Goal: Task Accomplishment & Management: Use online tool/utility

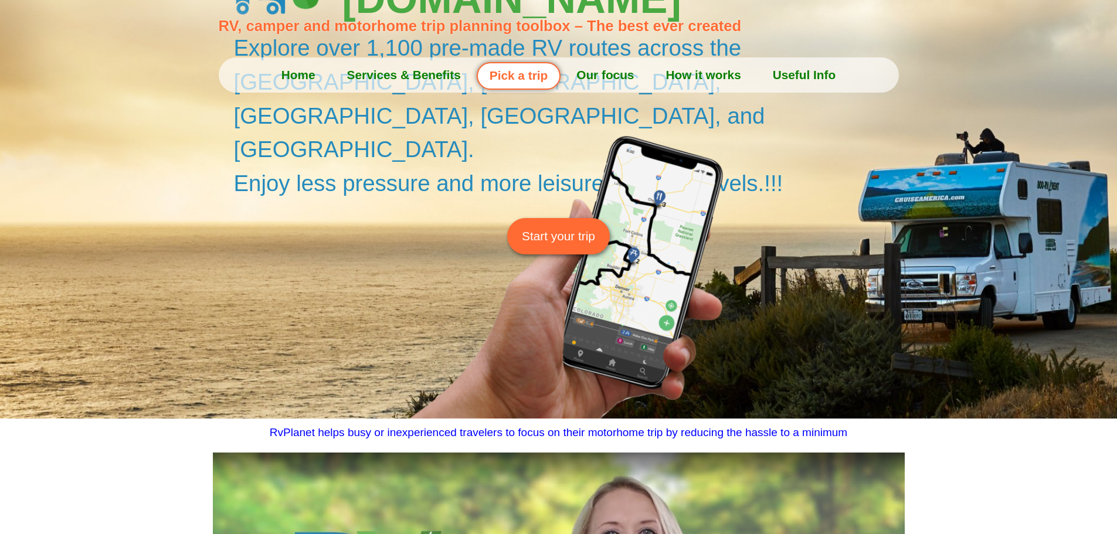
scroll to position [235, 0]
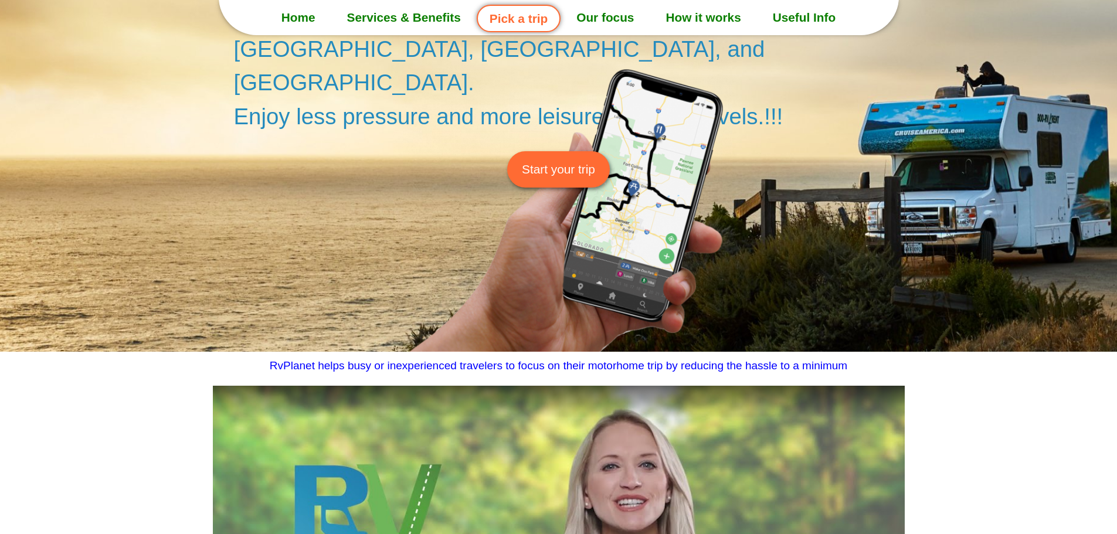
click at [565, 151] on link "Start your trip" at bounding box center [558, 169] width 103 height 36
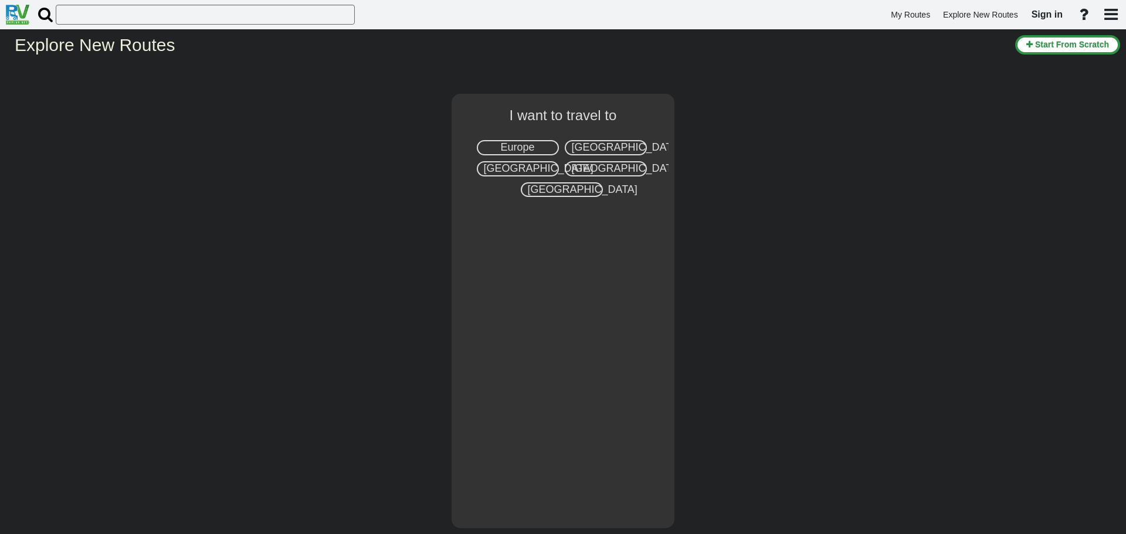
click at [597, 146] on span "[GEOGRAPHIC_DATA]" at bounding box center [627, 147] width 110 height 12
select select "number:2"
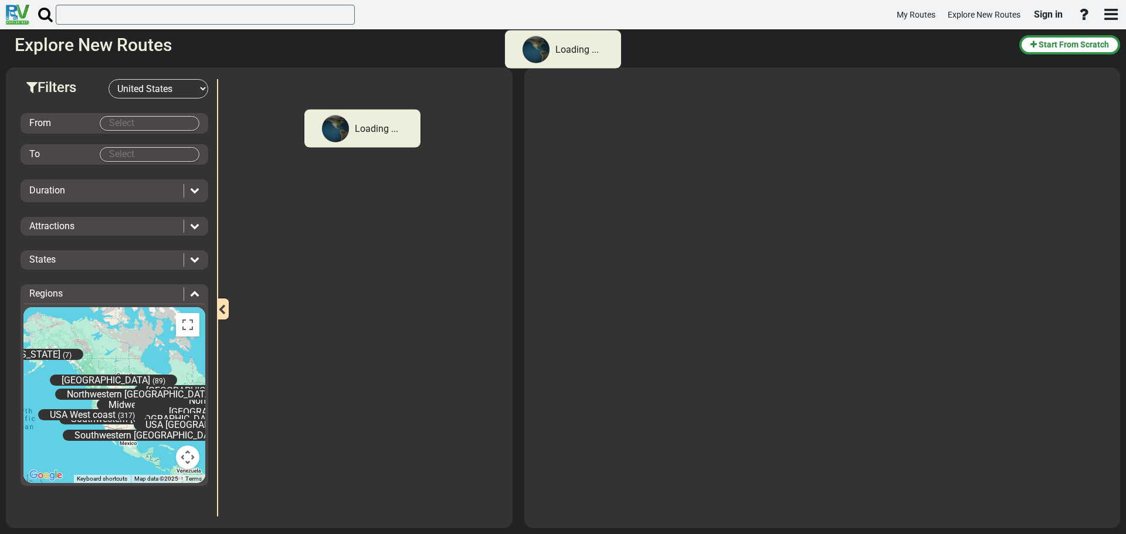
click at [133, 124] on body "Loading ... My Routes Explore New Routes Sign in × Name" at bounding box center [563, 267] width 1126 height 534
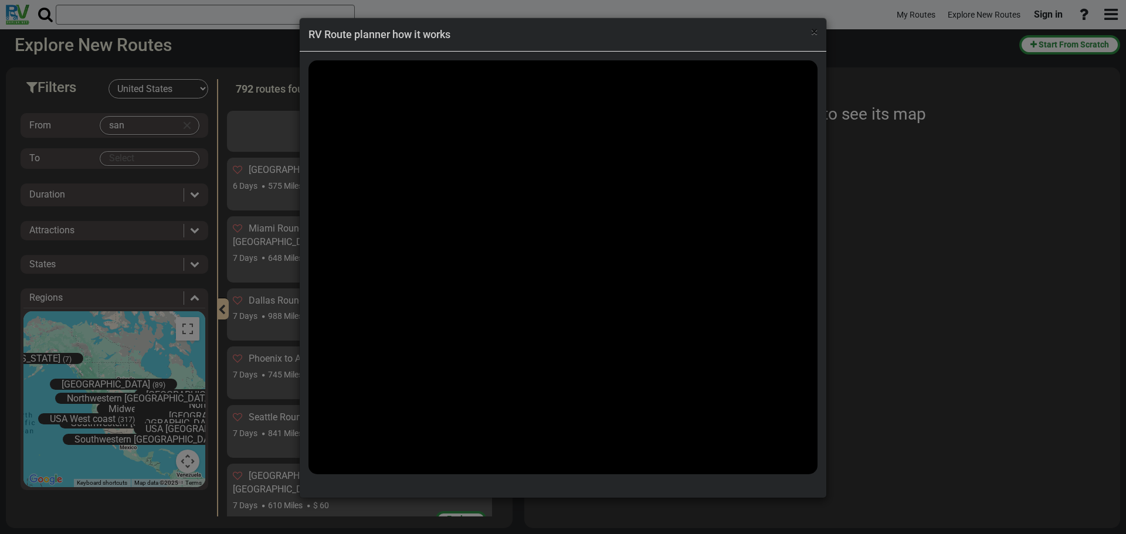
click at [811, 28] on span "×" at bounding box center [814, 32] width 6 height 14
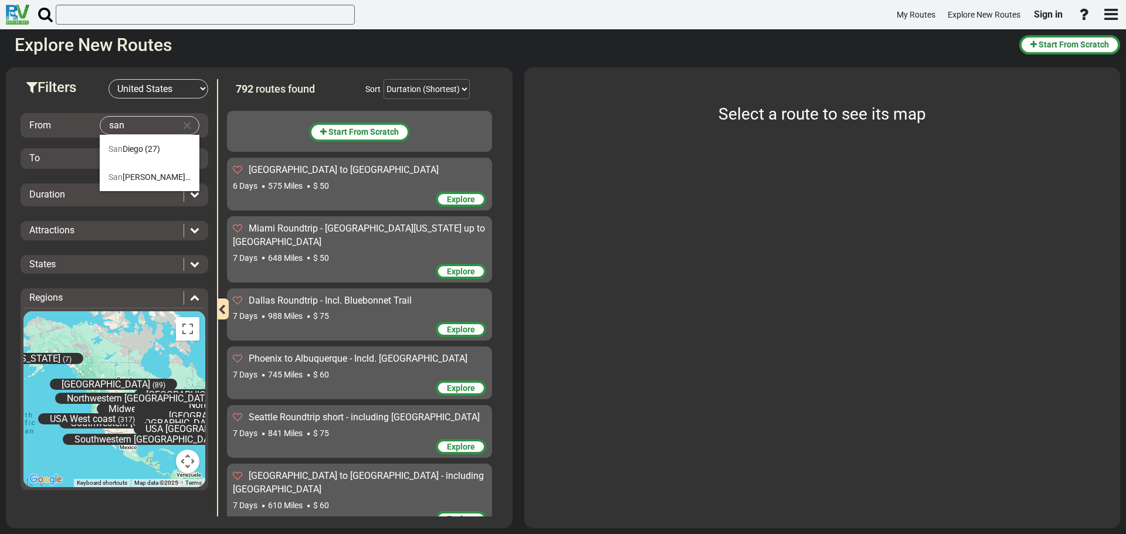
click at [143, 130] on body "My Routes Explore New Routes Sign in ×" at bounding box center [563, 267] width 1126 height 534
click at [139, 175] on span "[GEOGRAPHIC_DATA]" at bounding box center [150, 176] width 82 height 9
type input "[GEOGRAPHIC_DATA]"
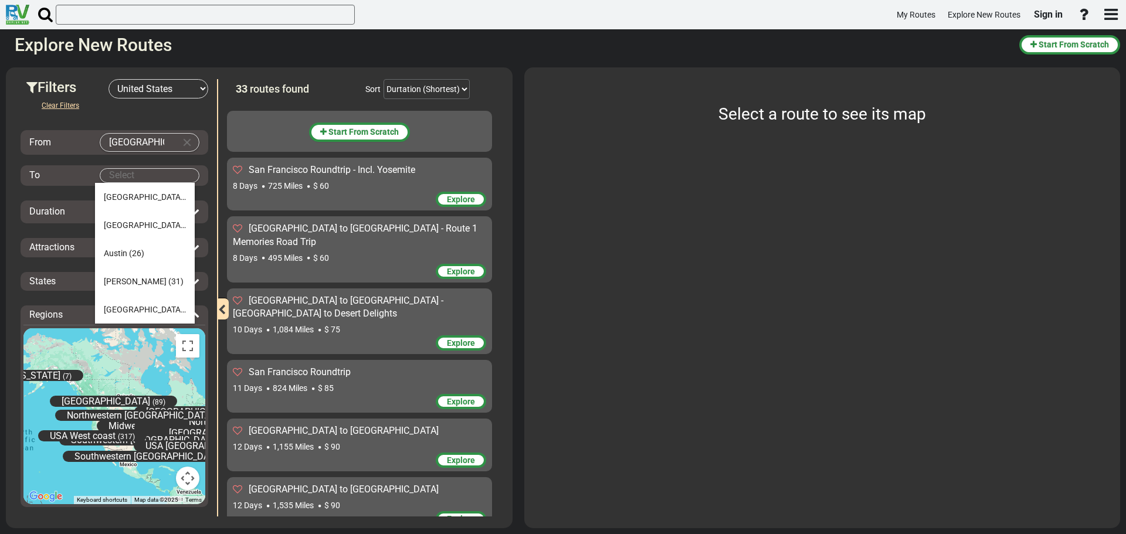
click at [139, 169] on body "My Routes Explore New Routes Sign in ×" at bounding box center [563, 267] width 1126 height 534
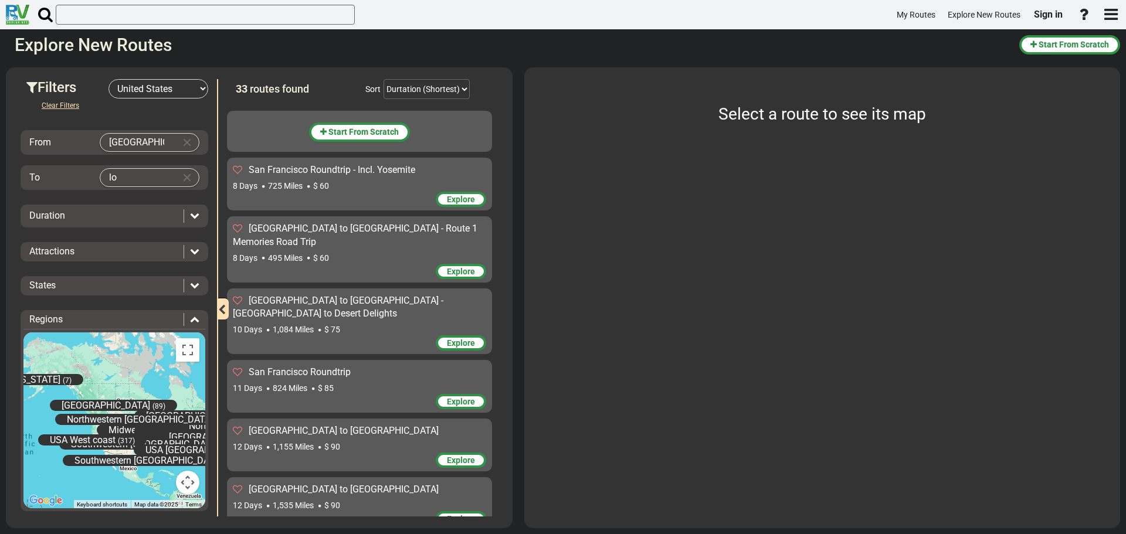
click at [140, 178] on body "My Routes Explore New Routes Sign in ×" at bounding box center [563, 267] width 1126 height 534
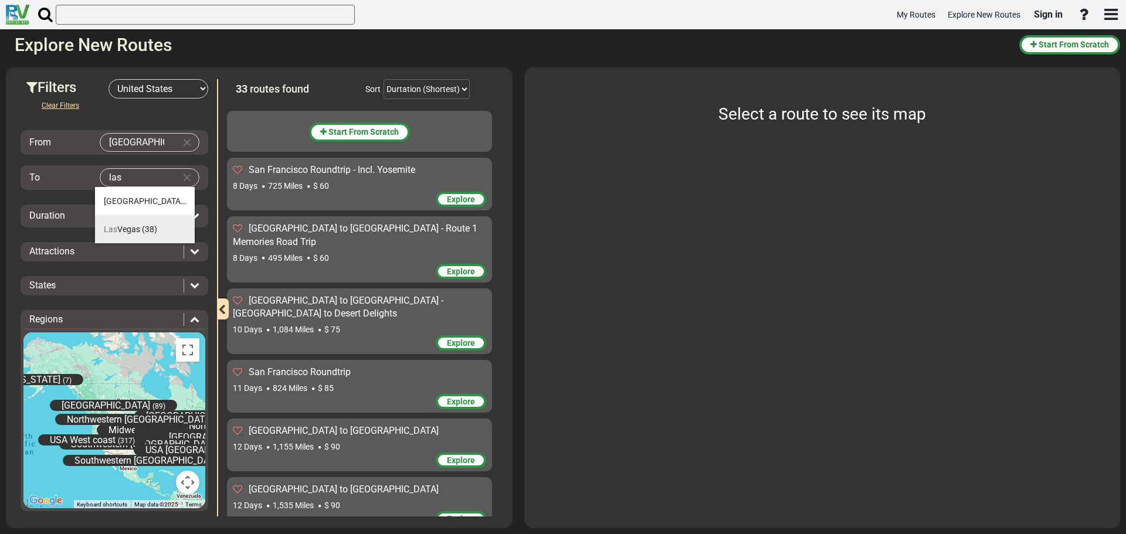
click at [134, 230] on span "[GEOGRAPHIC_DATA]" at bounding box center [122, 229] width 36 height 9
type input "[GEOGRAPHIC_DATA]"
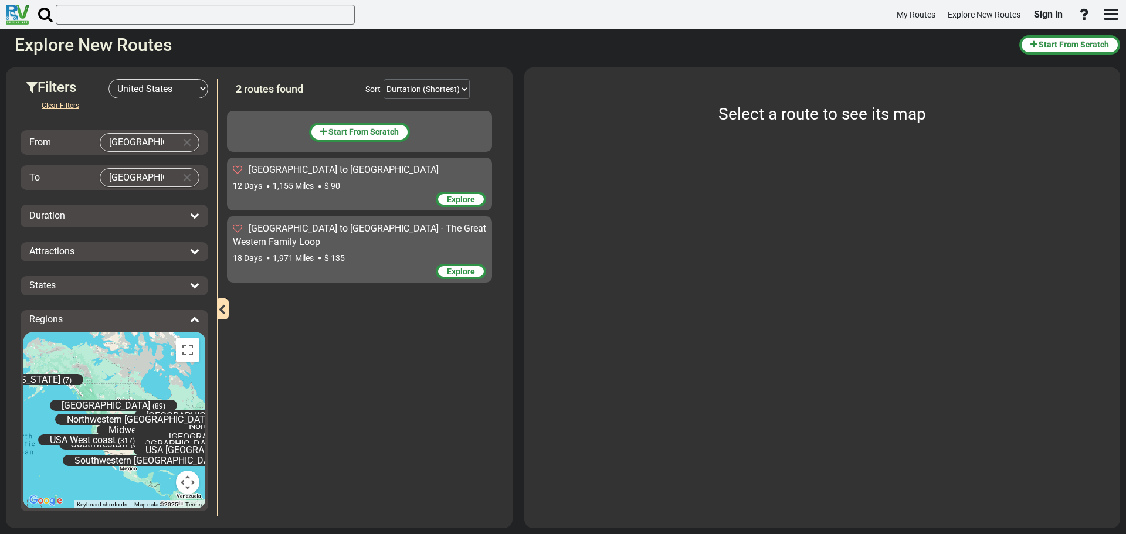
click at [192, 216] on icon at bounding box center [194, 215] width 9 height 9
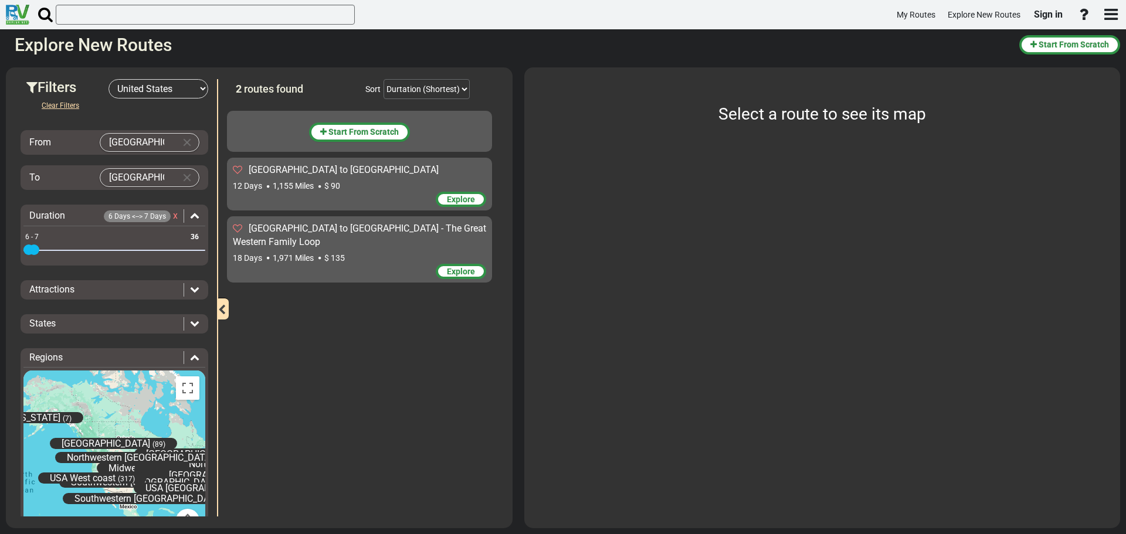
drag, startPoint x: 194, startPoint y: 255, endPoint x: 37, endPoint y: 250, distance: 156.6
click at [37, 250] on span at bounding box center [34, 250] width 11 height 11
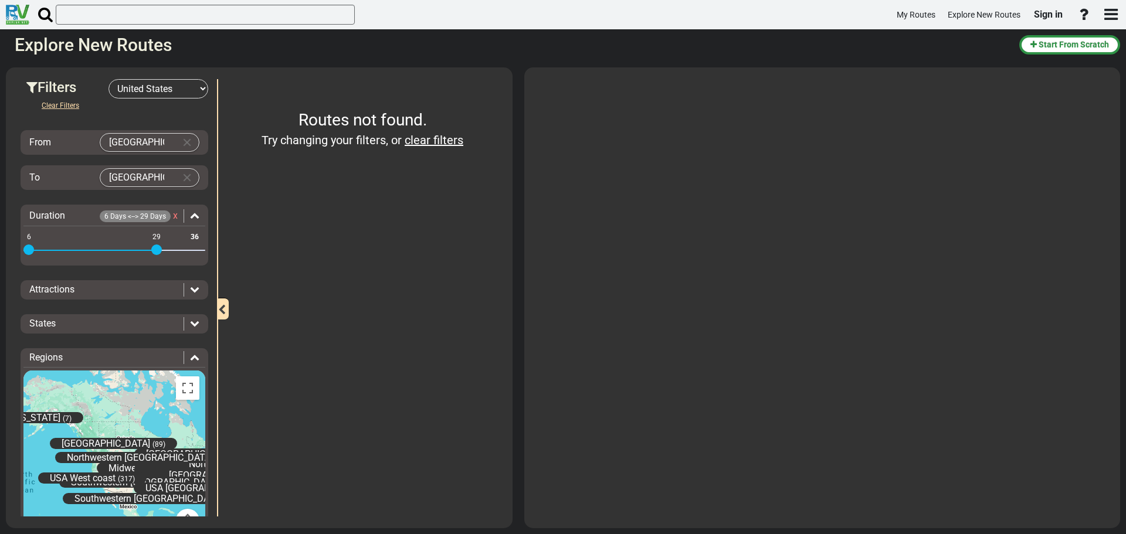
drag, startPoint x: 32, startPoint y: 252, endPoint x: 156, endPoint y: 247, distance: 124.4
click at [156, 247] on span at bounding box center [156, 250] width 11 height 11
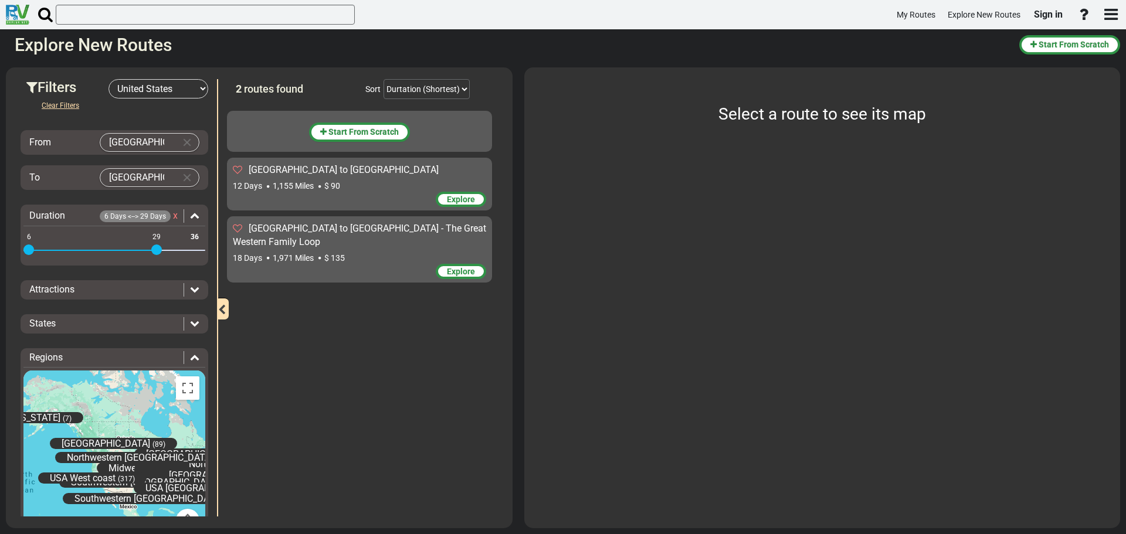
click at [394, 183] on div "12 Days 1,155 Miles $ 90" at bounding box center [359, 186] width 253 height 12
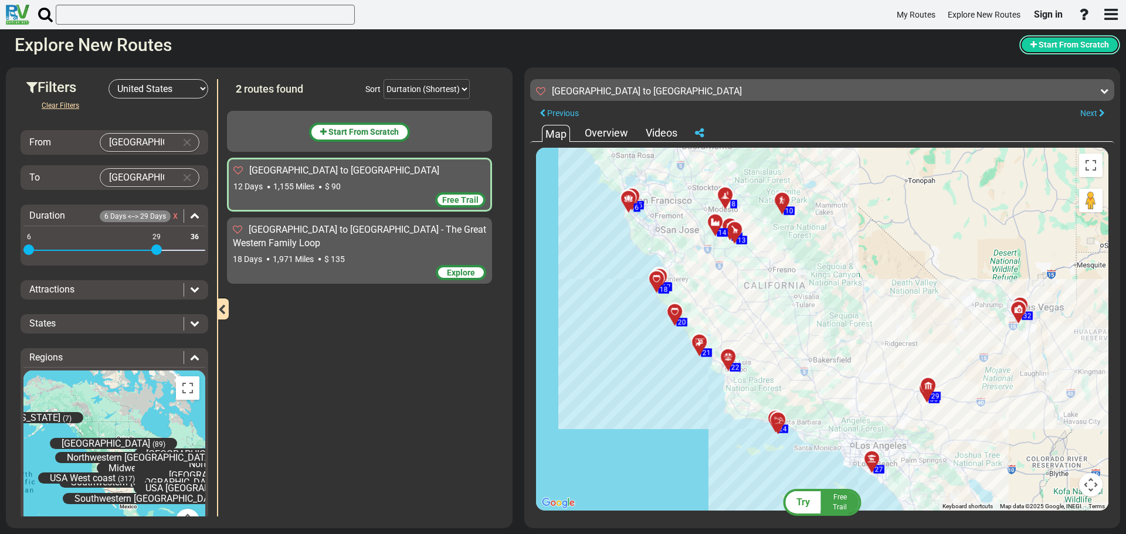
click at [1081, 38] on button "Start From Scratch" at bounding box center [1069, 44] width 101 height 19
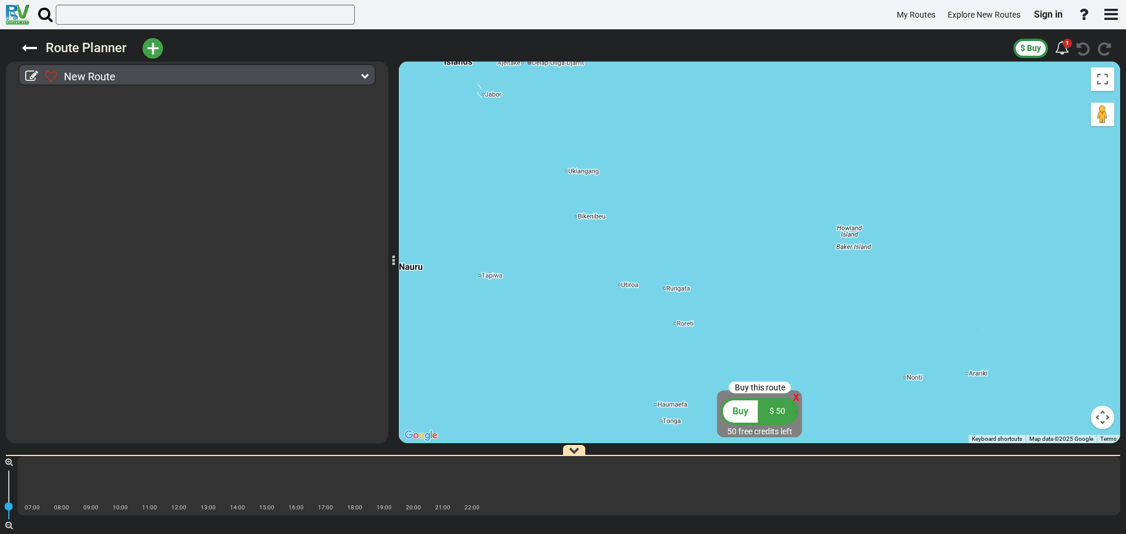
click at [87, 74] on span "New Route" at bounding box center [90, 76] width 52 height 12
click at [110, 82] on span "New Route" at bounding box center [90, 76] width 52 height 12
click at [127, 53] on sapn "Route Planner" at bounding box center [86, 47] width 81 height 15
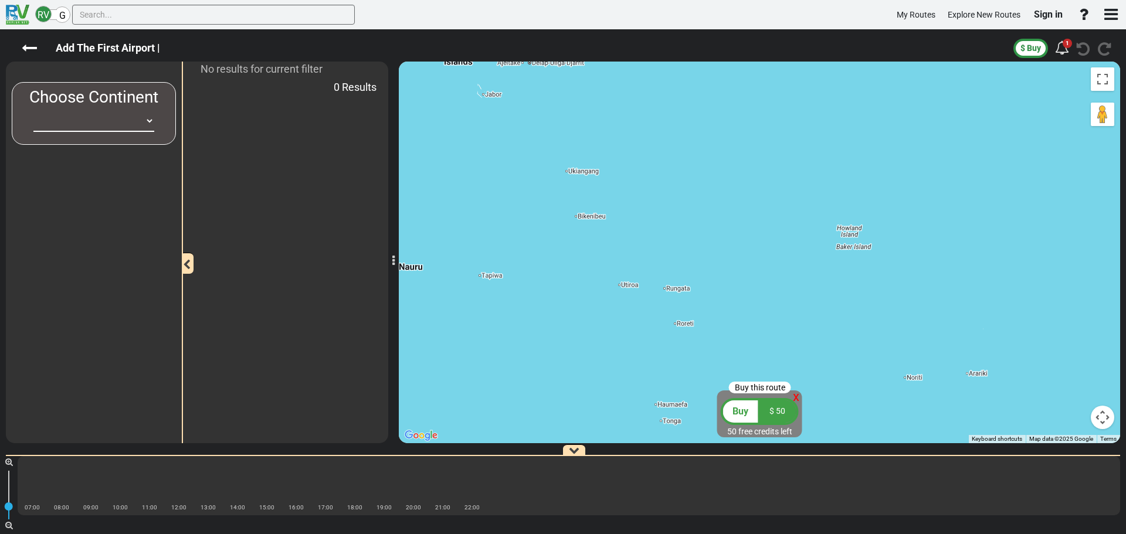
click at [145, 116] on select "[GEOGRAPHIC_DATA] [GEOGRAPHIC_DATA] [GEOGRAPHIC_DATA] [GEOGRAPHIC_DATA] [GEOGRA…" at bounding box center [93, 121] width 121 height 22
select select "number:2"
click at [33, 110] on select "[GEOGRAPHIC_DATA] [GEOGRAPHIC_DATA] [GEOGRAPHIC_DATA] [GEOGRAPHIC_DATA] [GEOGRA…" at bounding box center [93, 121] width 121 height 22
click at [138, 179] on div at bounding box center [94, 304] width 164 height 278
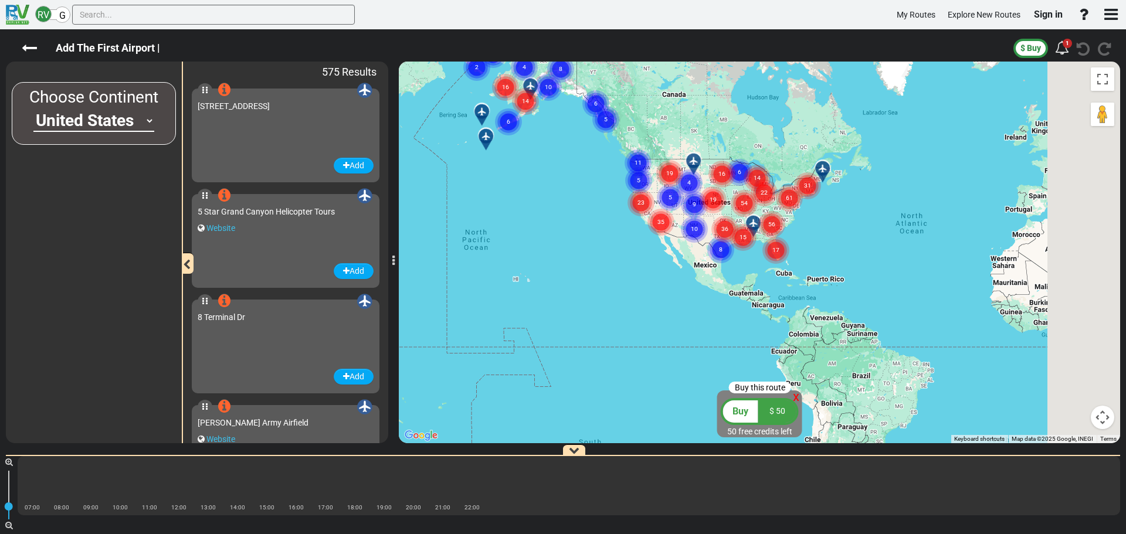
drag, startPoint x: 643, startPoint y: 232, endPoint x: 596, endPoint y: 185, distance: 66.4
click at [596, 185] on div "To activate drag with keyboard, press Alt + Enter. Once in keyboard drag state,…" at bounding box center [759, 253] width 721 height 382
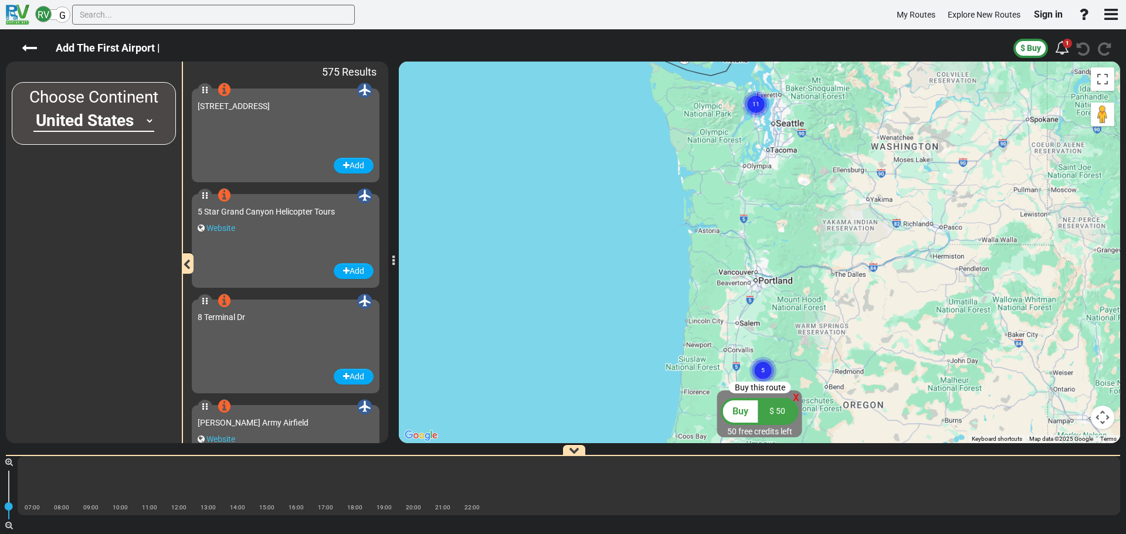
drag, startPoint x: 640, startPoint y: 159, endPoint x: 593, endPoint y: 268, distance: 119.0
click at [593, 268] on div "To activate drag with keyboard, press Alt + Enter. Once in keyboard drag state,…" at bounding box center [759, 253] width 721 height 382
